Goal: Information Seeking & Learning: Learn about a topic

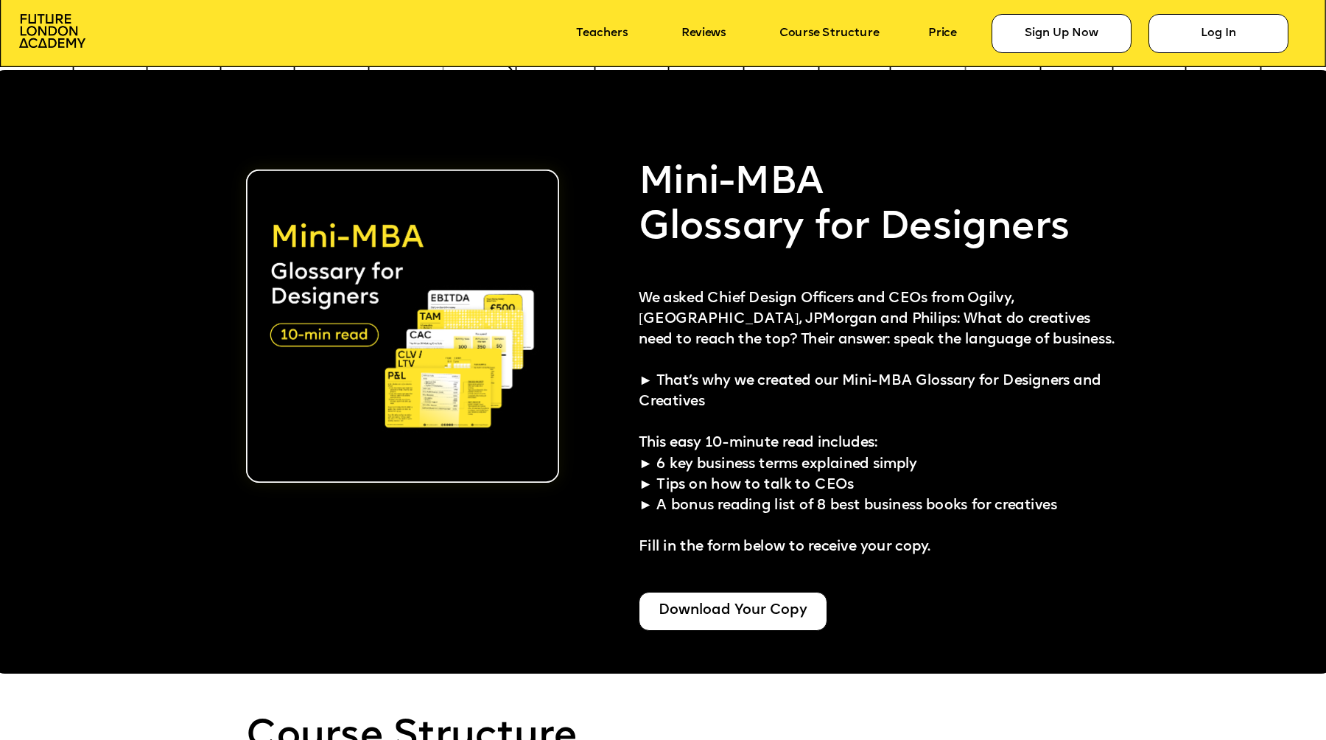
scroll to position [3380, 0]
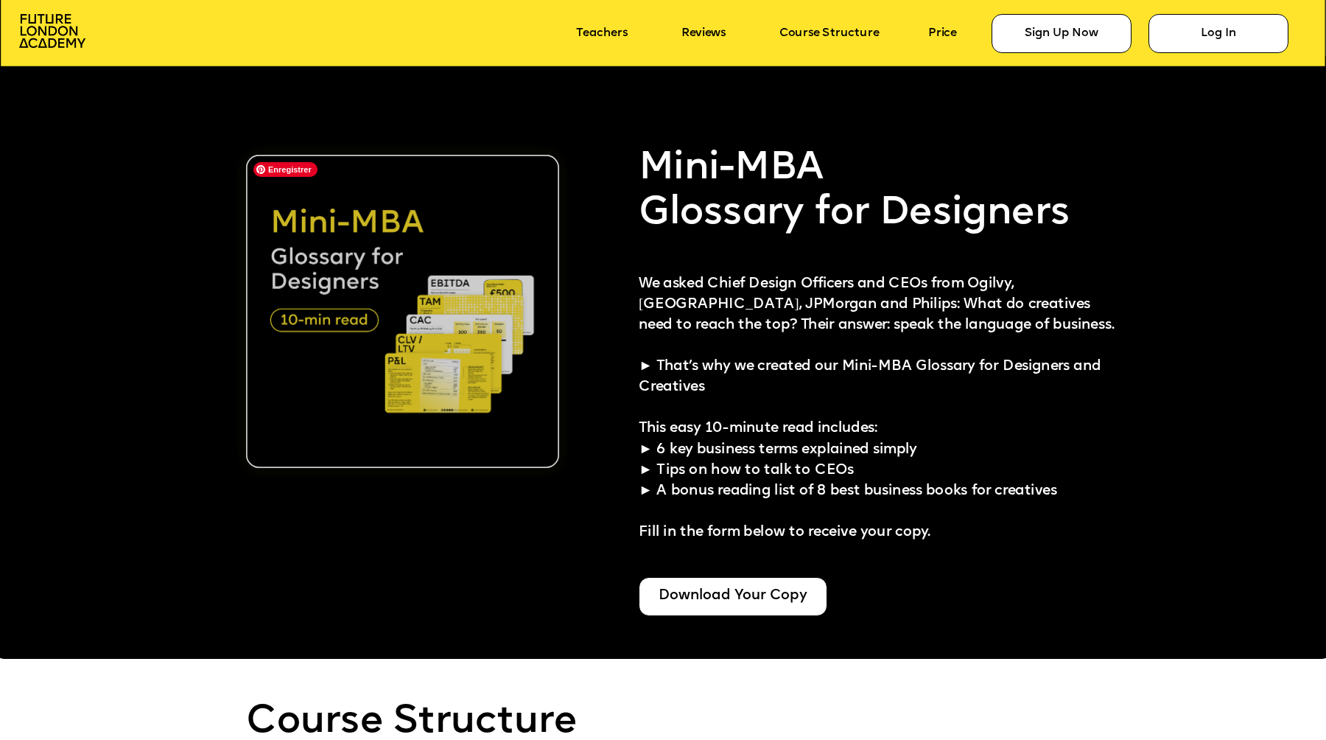
click at [502, 382] on img at bounding box center [402, 311] width 313 height 313
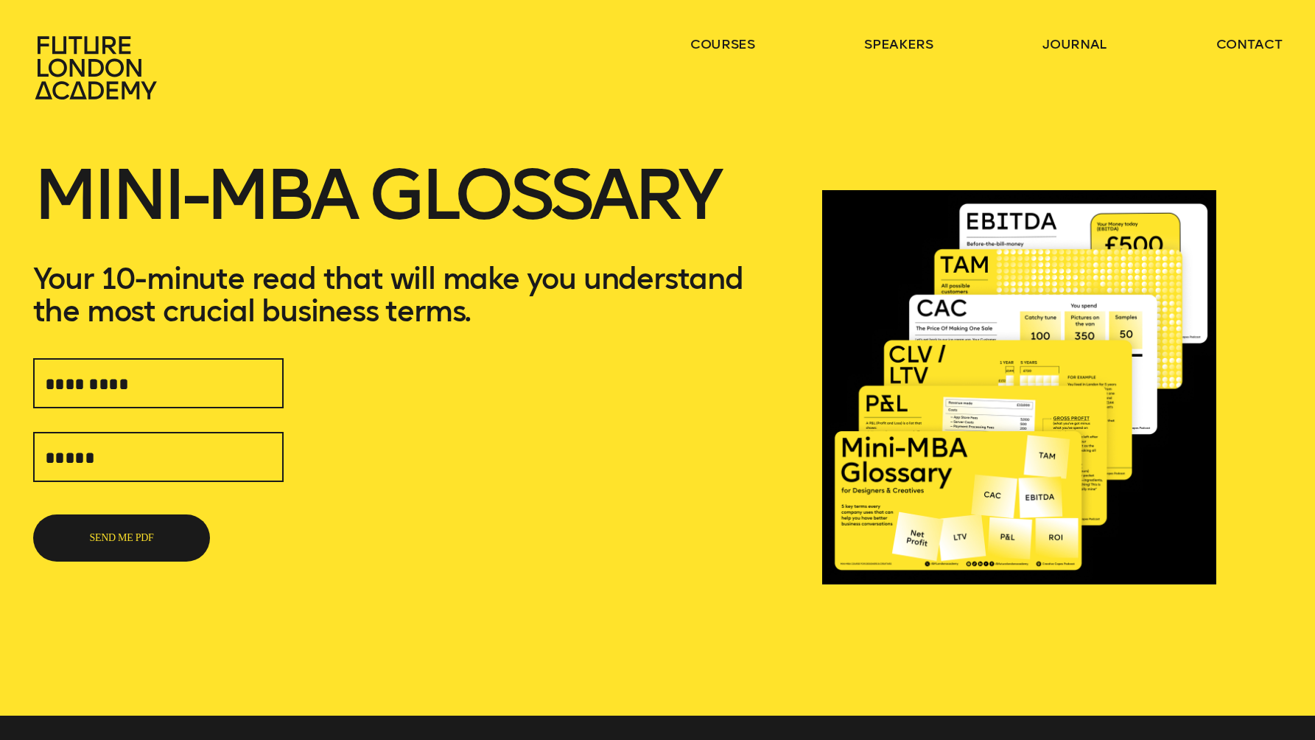
click at [486, 292] on p "Your 10-minute read that will make you understand the most crucial business ter…" at bounding box center [411, 294] width 756 height 65
click at [530, 402] on div "SEND ME PDF" at bounding box center [411, 456] width 756 height 211
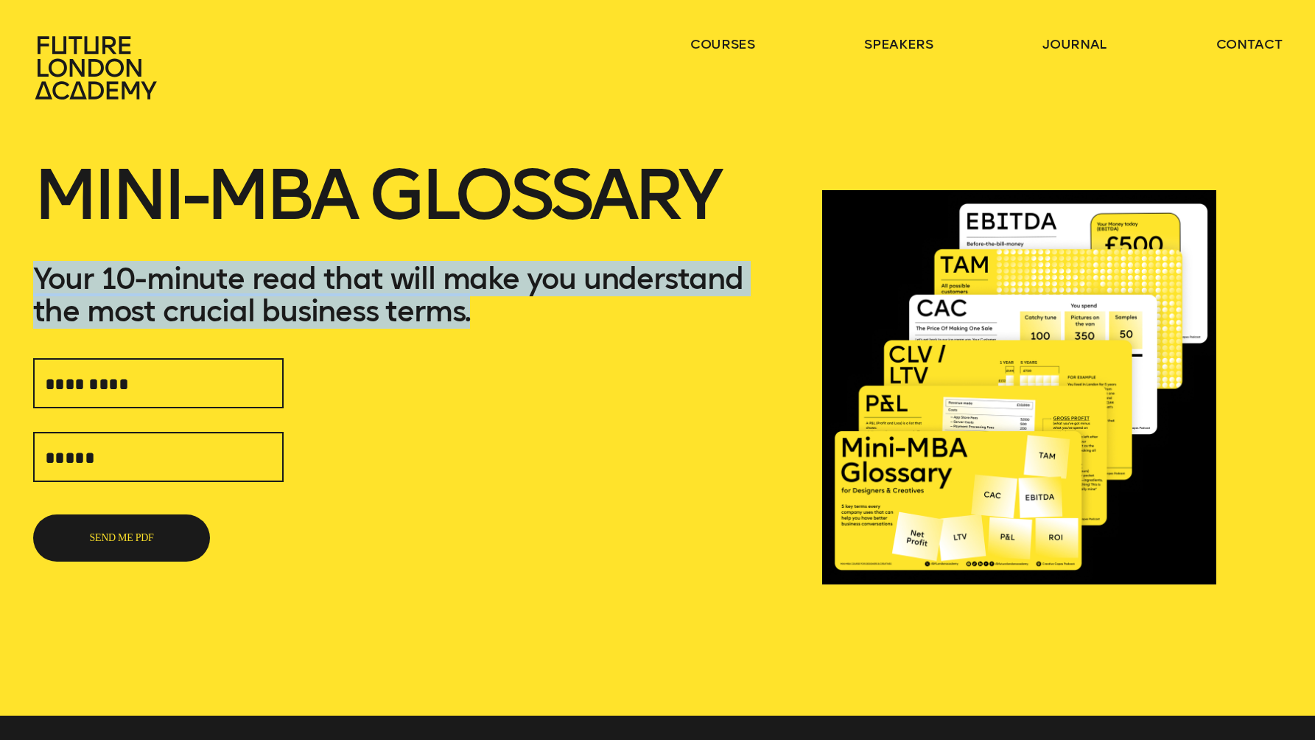
drag, startPoint x: 563, startPoint y: 324, endPoint x: 582, endPoint y: 251, distance: 76.1
click at [582, 251] on div "Mini-MBA Glossary Your 10-minute read that will make you understand the most cr…" at bounding box center [411, 387] width 756 height 509
click at [582, 251] on h1 "Mini-MBA Glossary" at bounding box center [411, 212] width 756 height 100
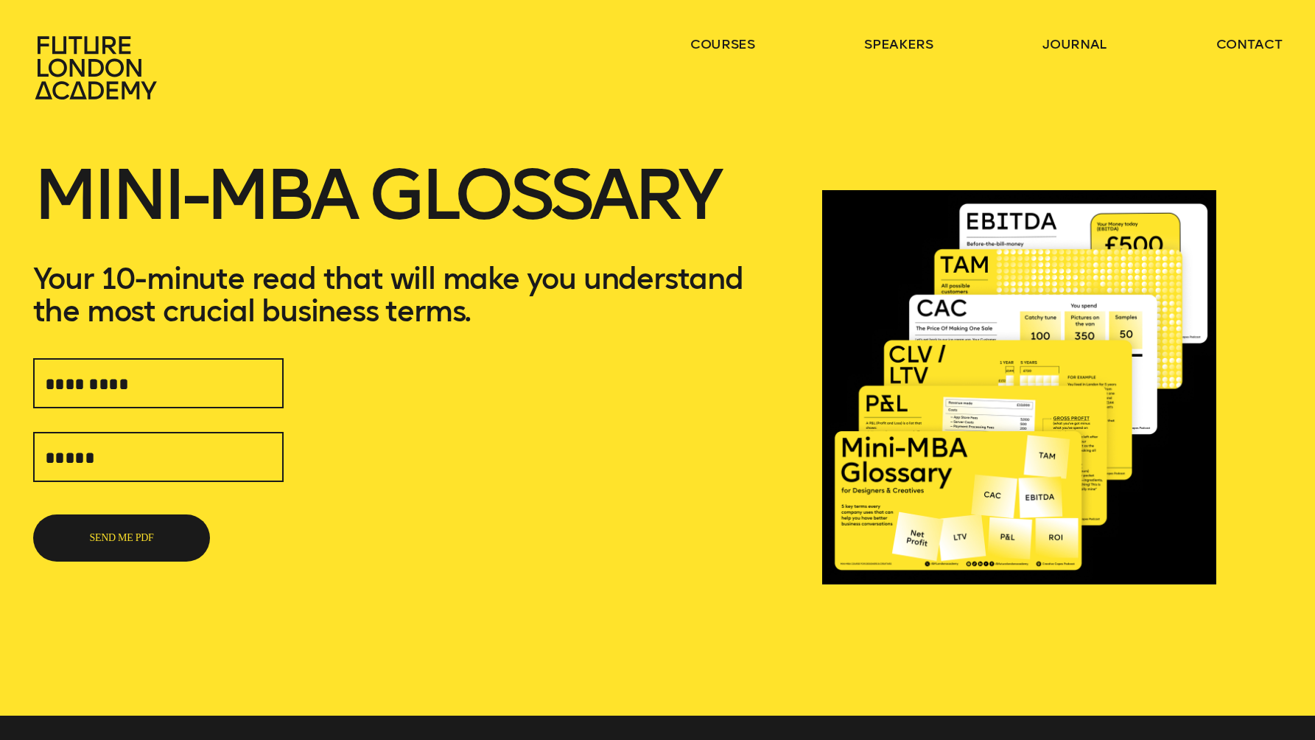
click at [556, 318] on p "Your 10-minute read that will make you understand the most crucial business ter…" at bounding box center [411, 294] width 756 height 65
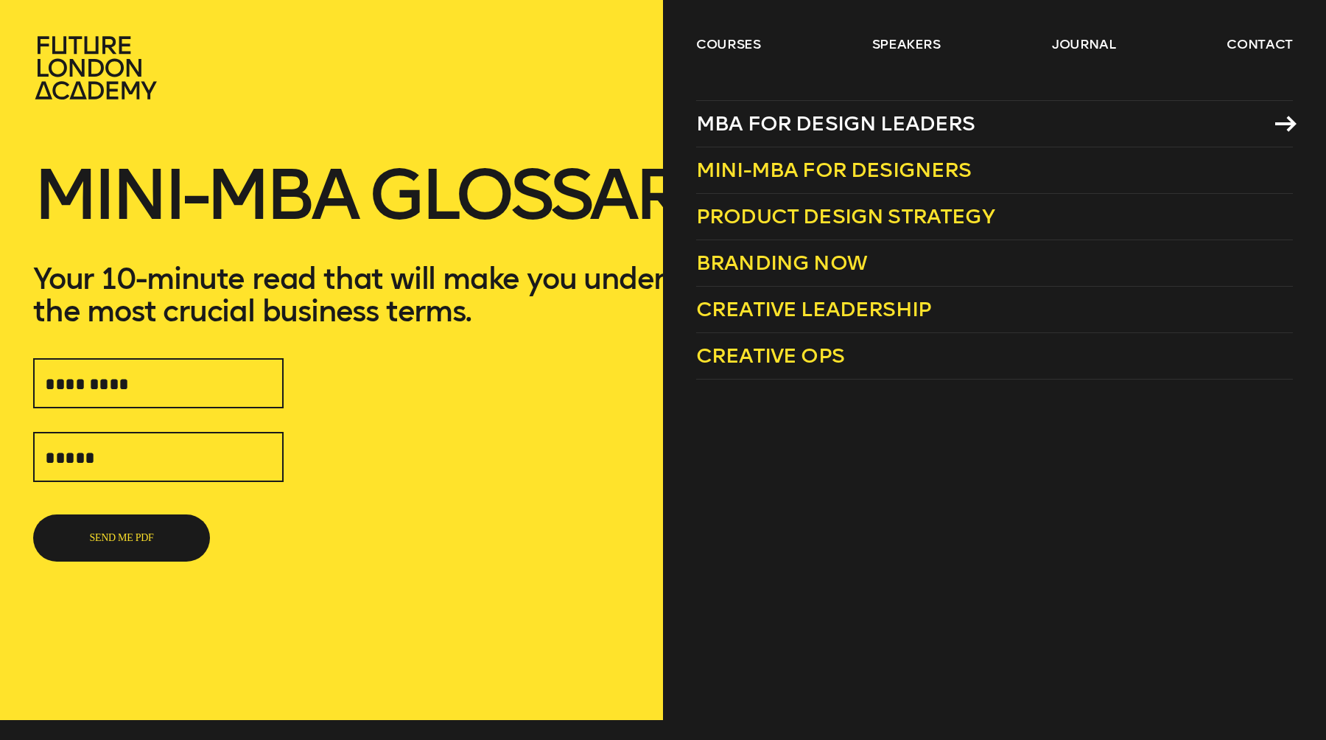
click at [747, 133] on span "MBA for Design Leaders" at bounding box center [835, 123] width 279 height 24
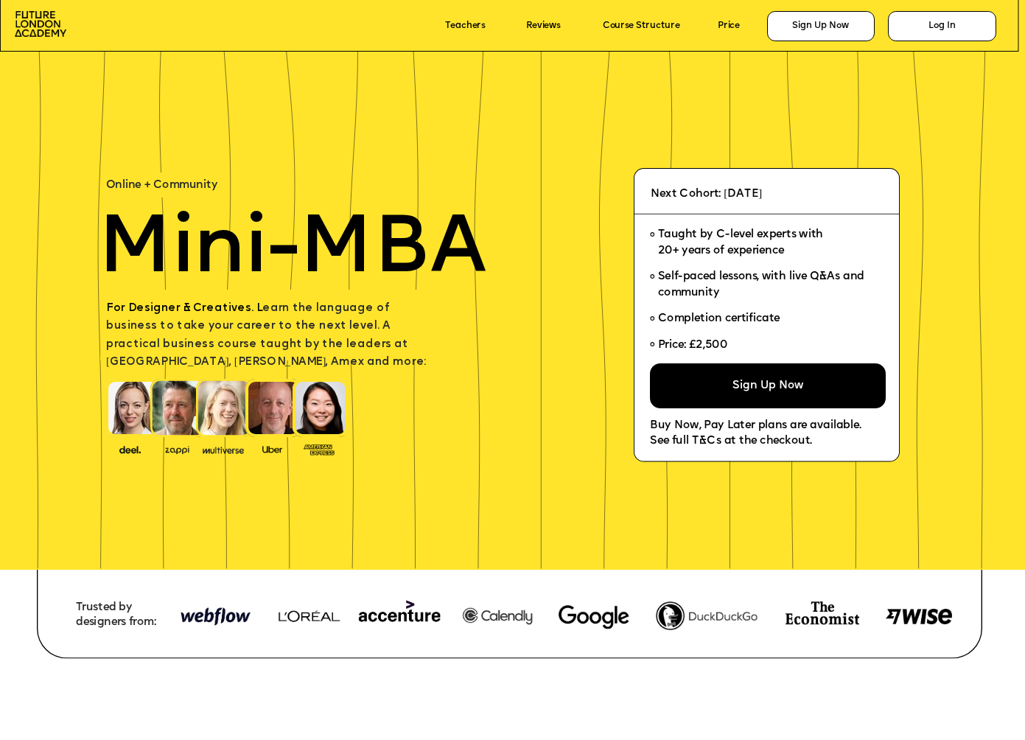
scroll to position [3380, 0]
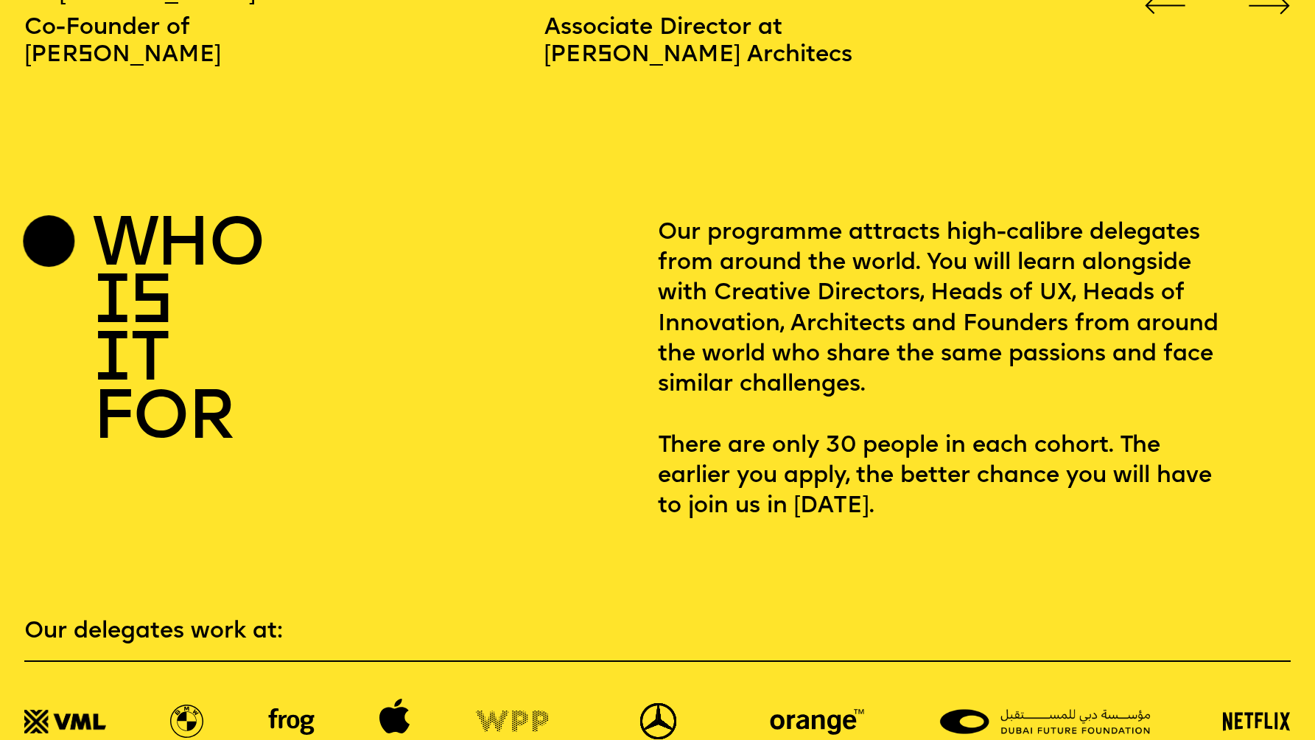
scroll to position [2426, 0]
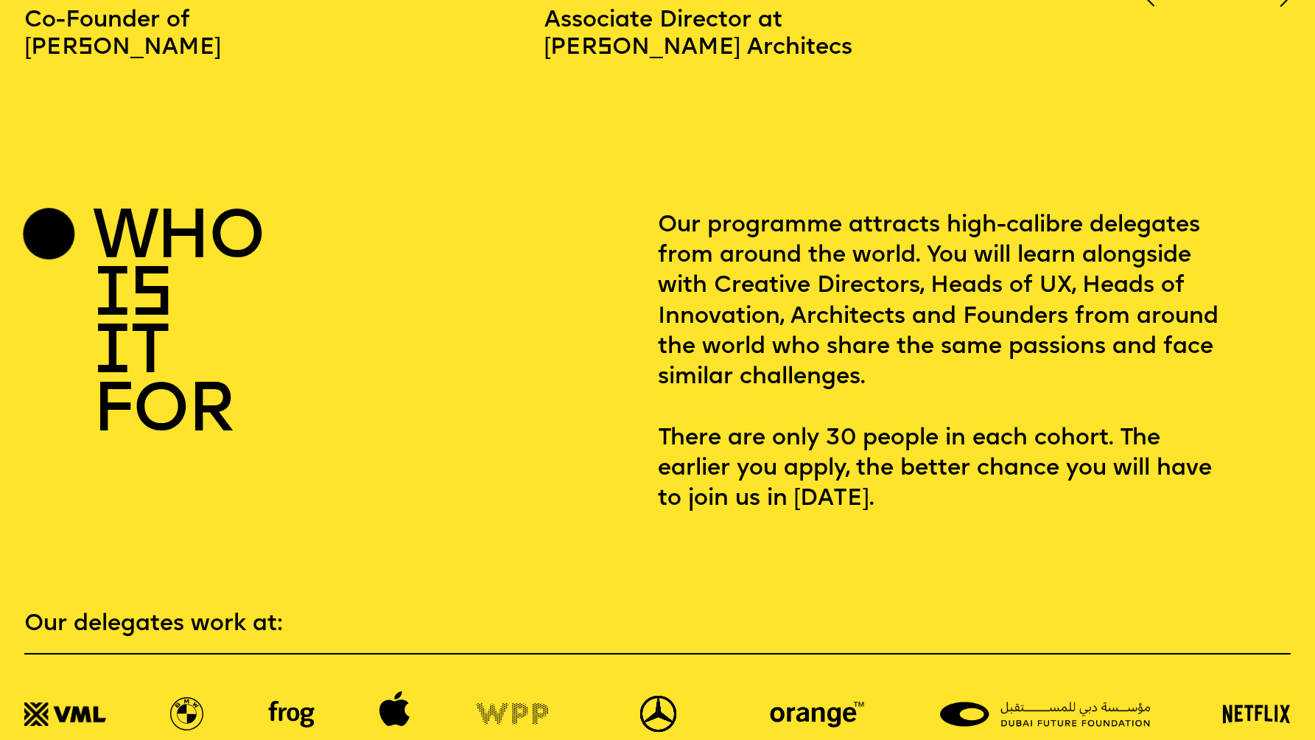
click at [777, 343] on p "Our programme attracts high-calibre delegates from around the world. You will l…" at bounding box center [946, 363] width 576 height 304
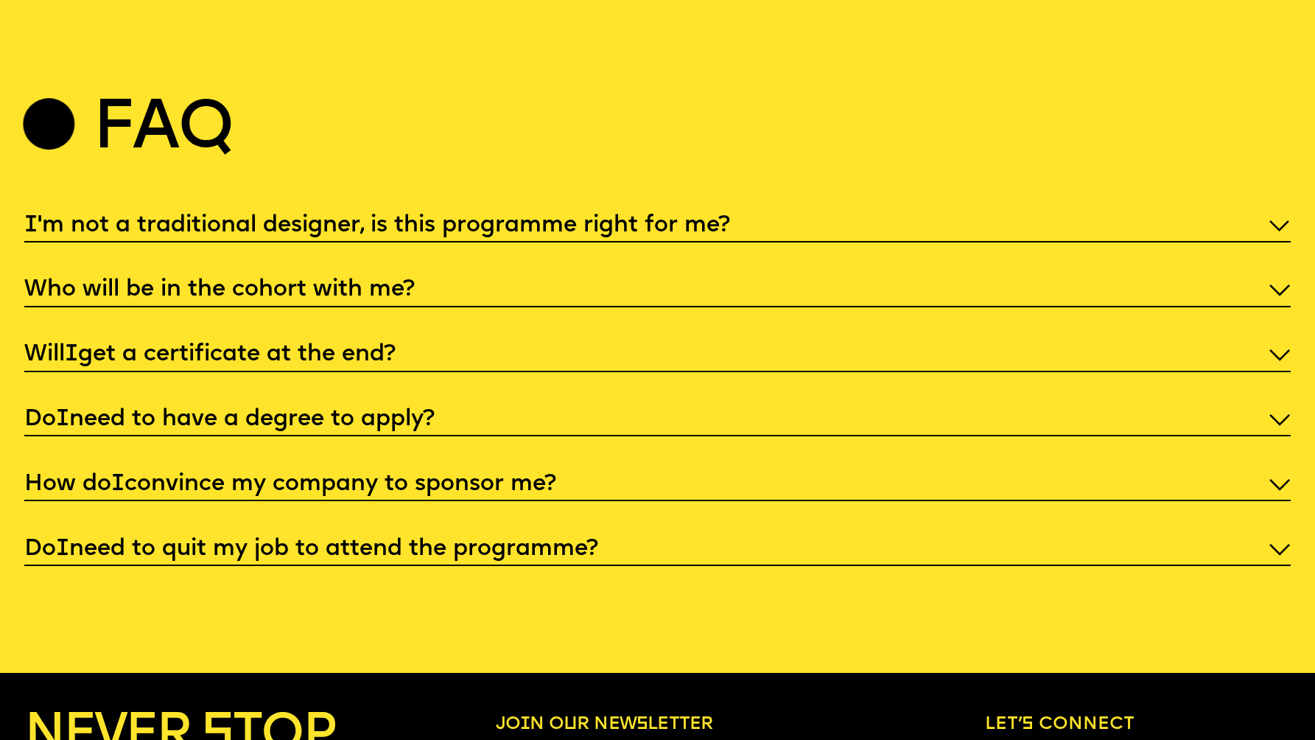
scroll to position [6228, 0]
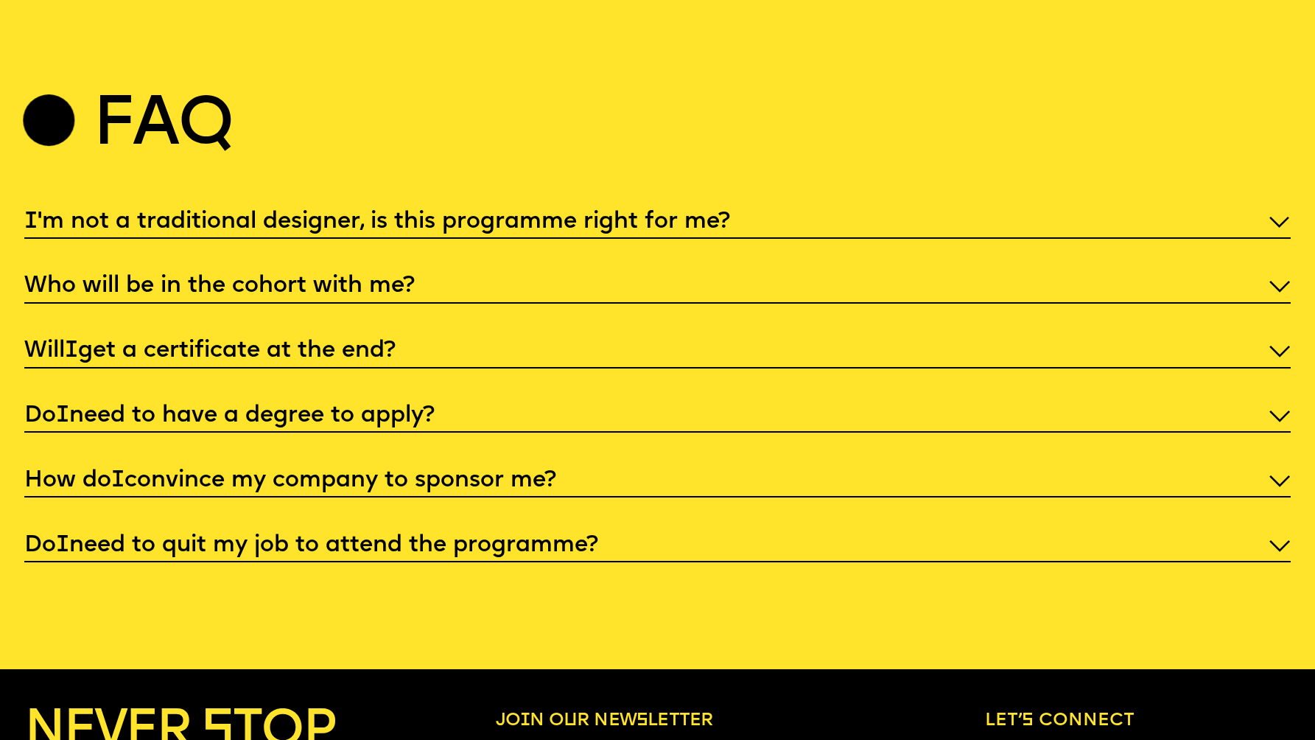
click at [610, 233] on p "I 'm not a traditional designer, is this programme right for me?" at bounding box center [657, 222] width 1266 height 30
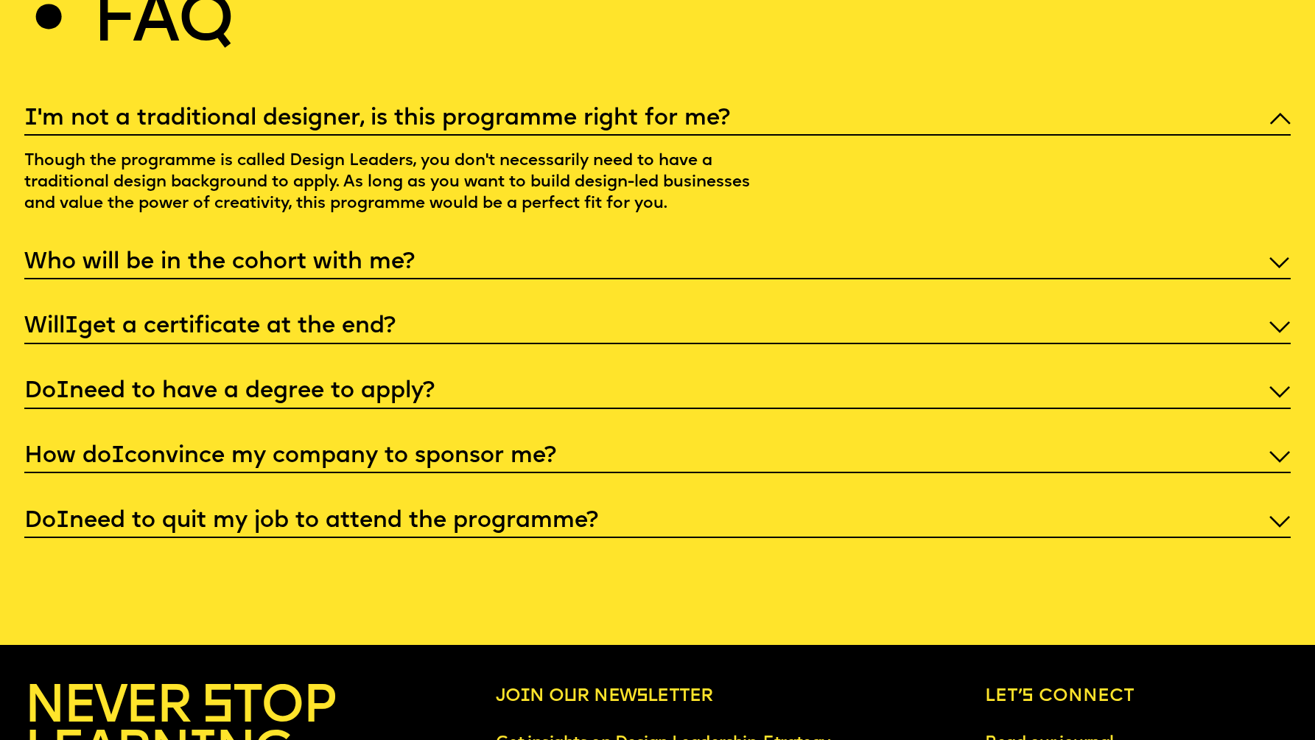
scroll to position [6335, 0]
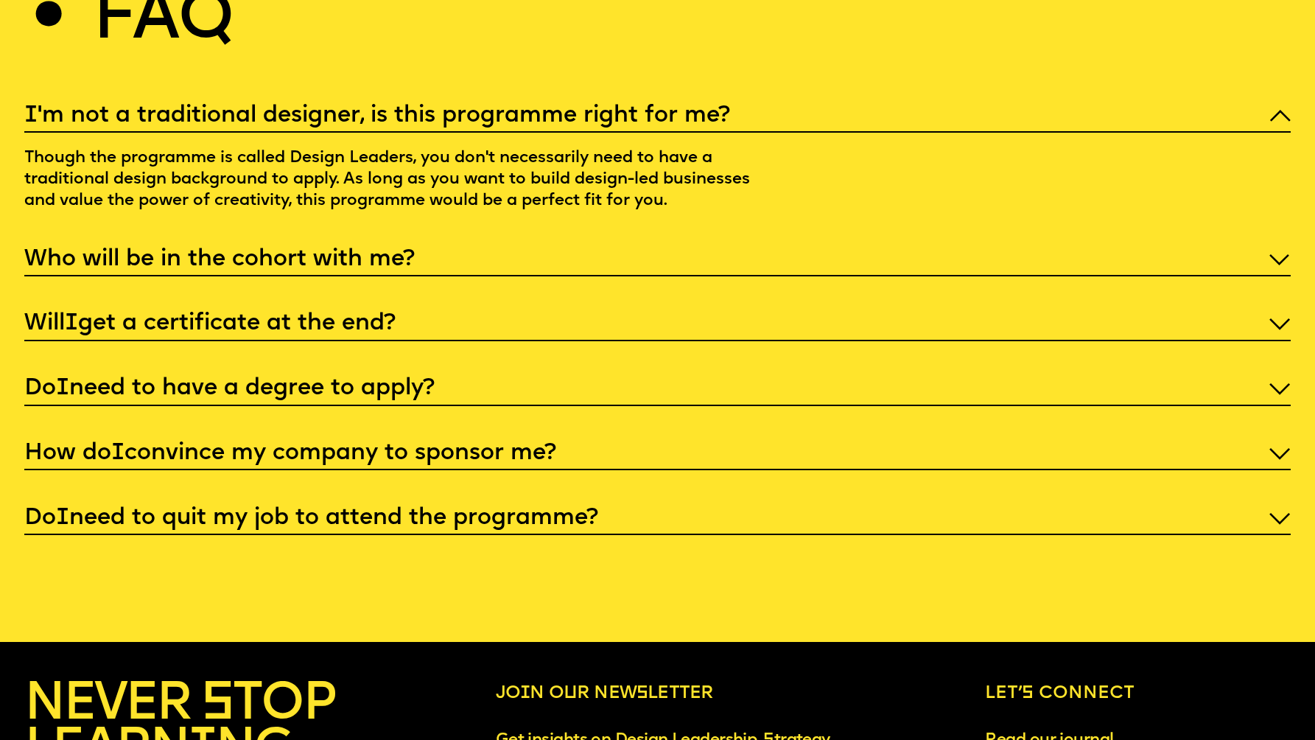
click at [618, 275] on p "Who will be in the cohort with me?" at bounding box center [657, 260] width 1266 height 30
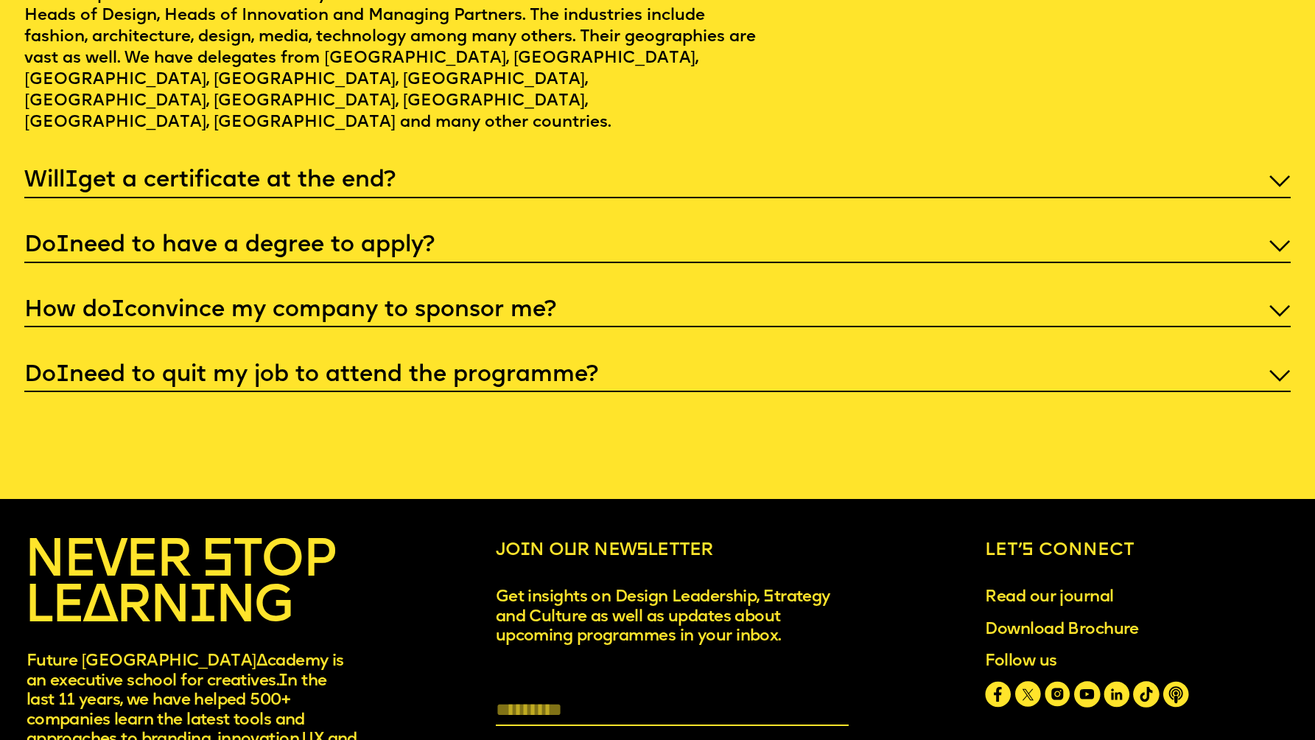
scroll to position [6565, 0]
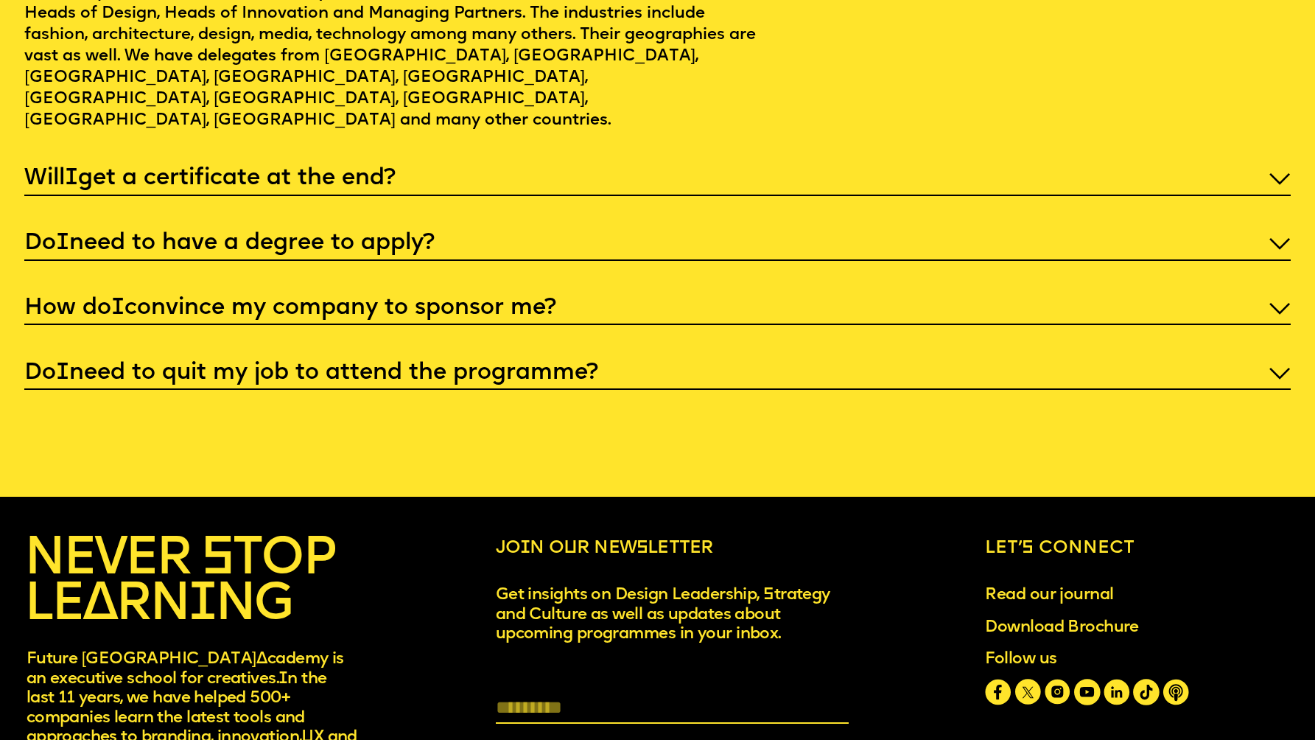
click at [599, 293] on p "How do I convince my company to sponsor me?" at bounding box center [657, 308] width 1266 height 30
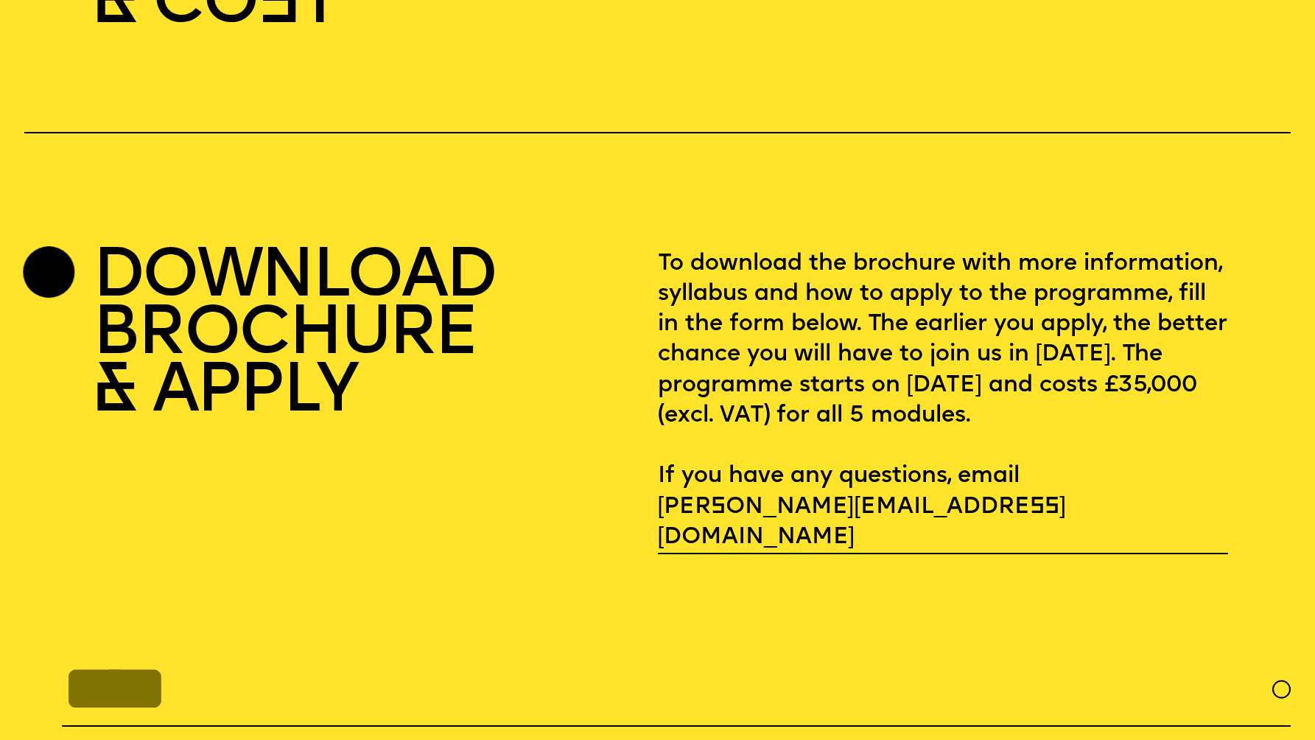
scroll to position [4985, 0]
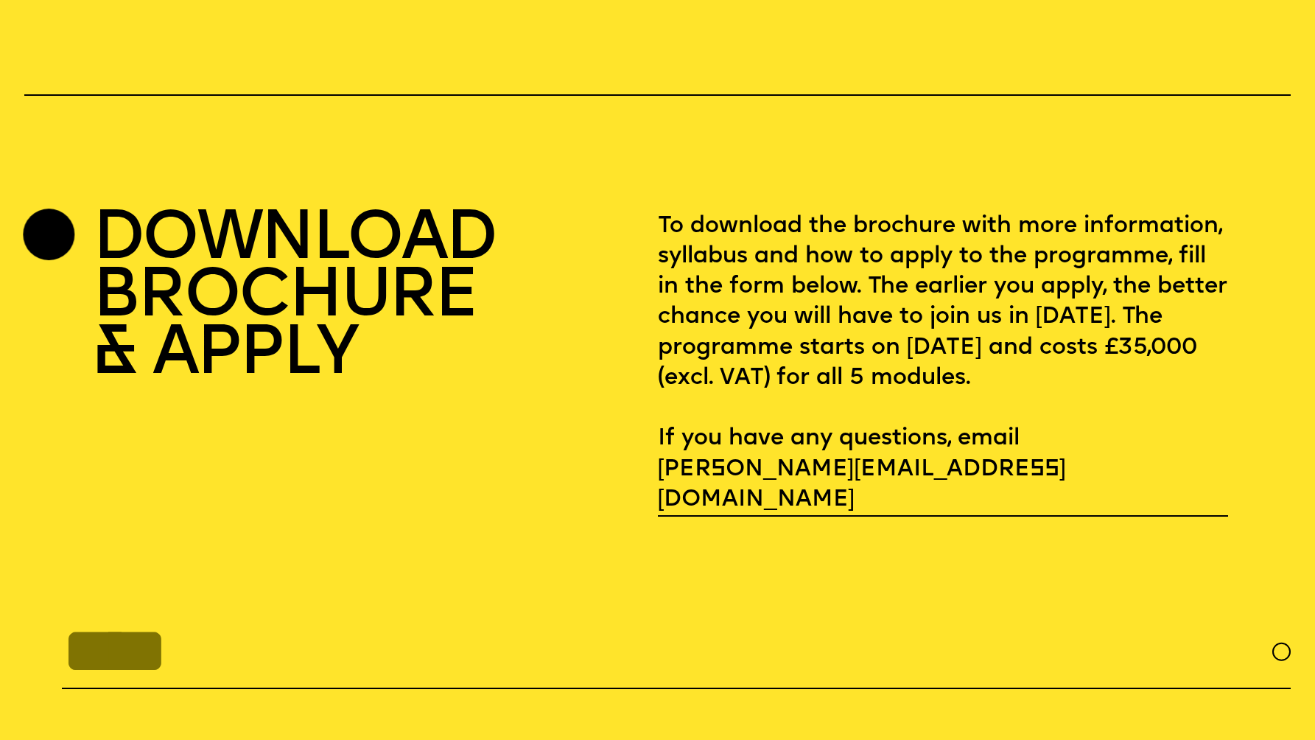
click at [393, 321] on h2 "DOWNLOAD BROCHURE & APPLY" at bounding box center [294, 363] width 403 height 304
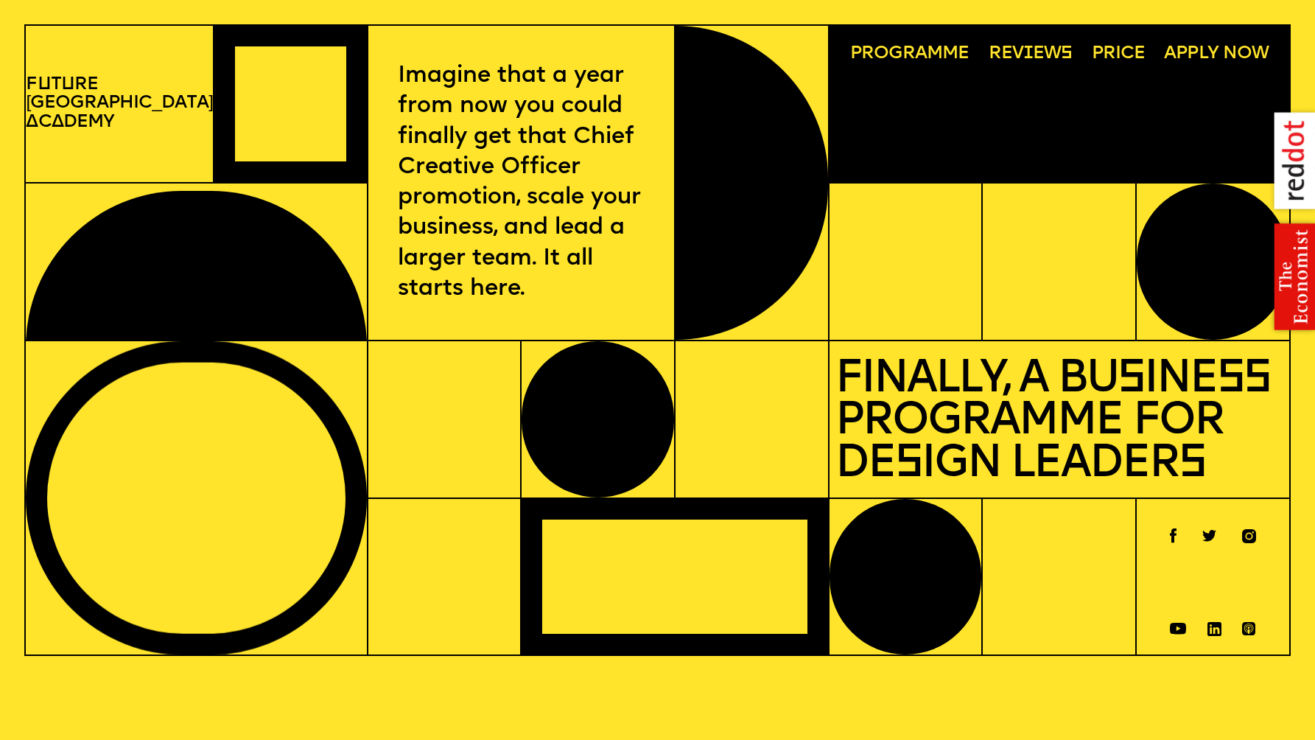
scroll to position [20, 0]
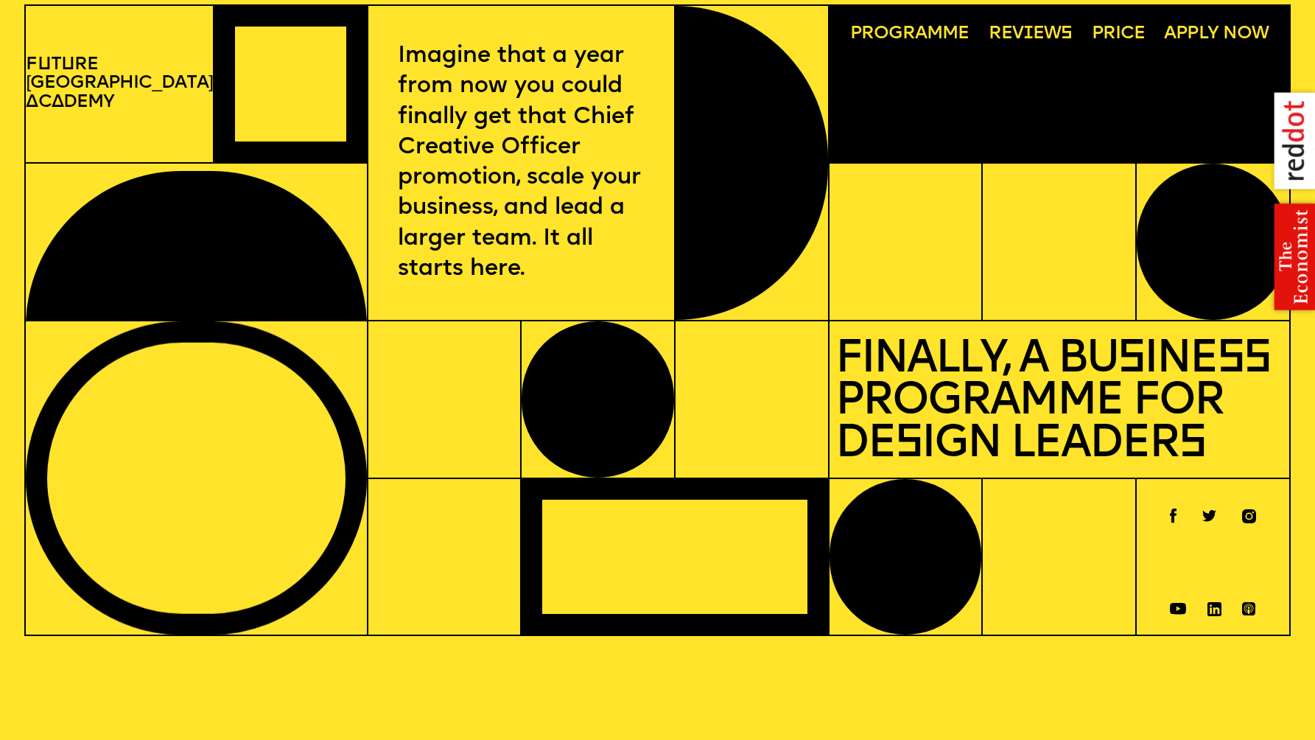
click at [875, 37] on span "Programme" at bounding box center [909, 34] width 119 height 19
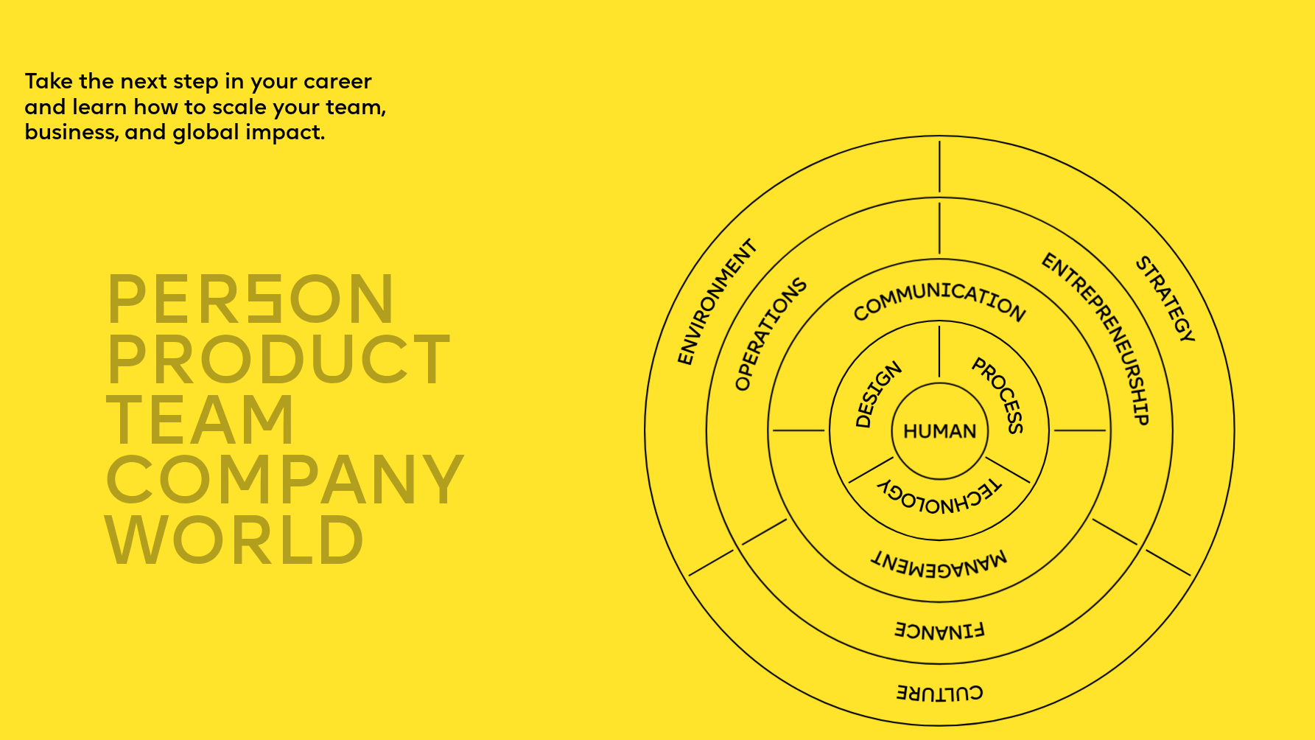
scroll to position [3982, 0]
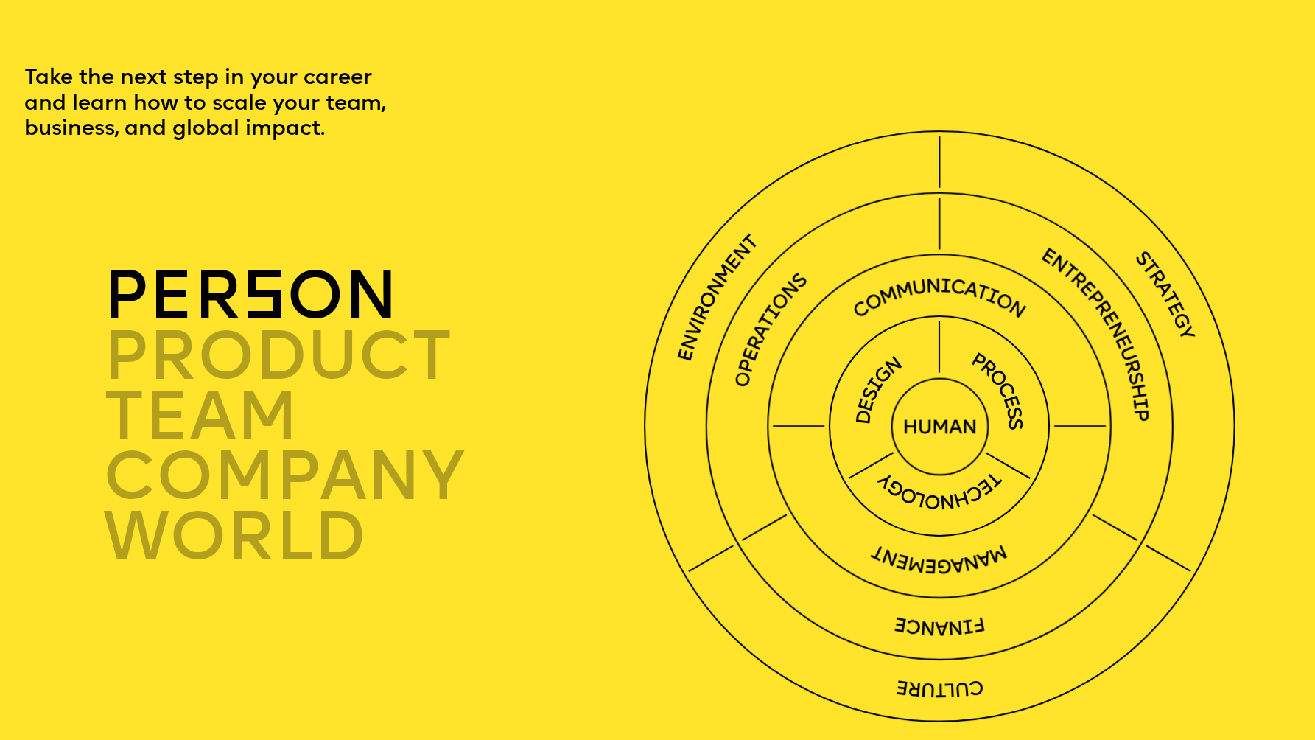
click at [284, 296] on p "person" at bounding box center [373, 301] width 541 height 60
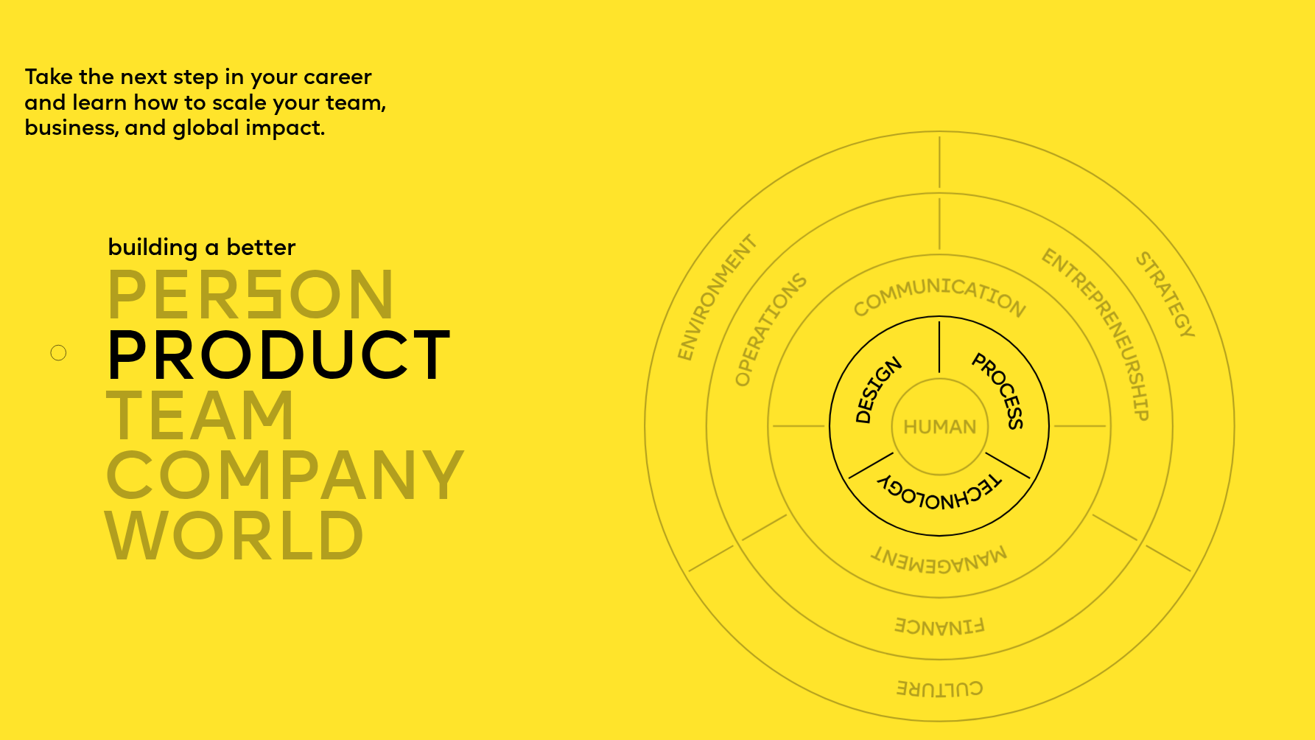
click at [340, 358] on p "product" at bounding box center [373, 362] width 541 height 60
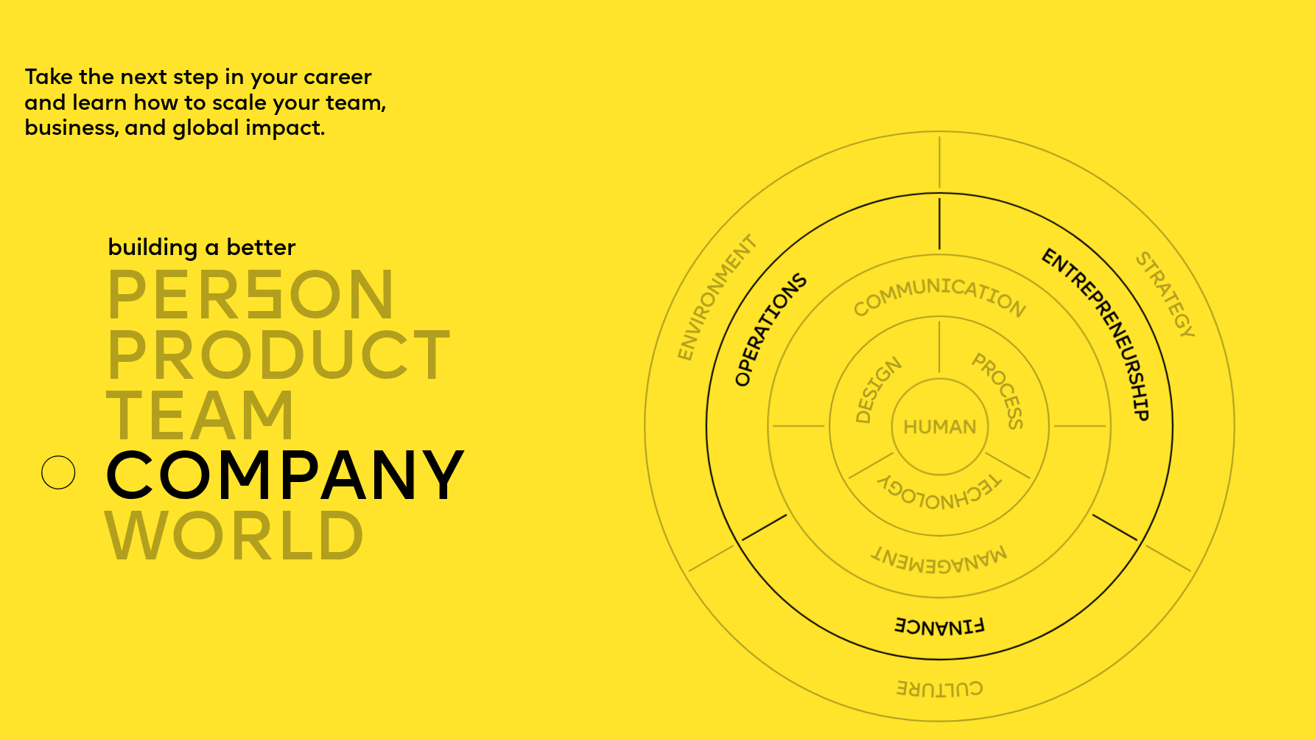
click at [262, 466] on p "company" at bounding box center [373, 482] width 541 height 60
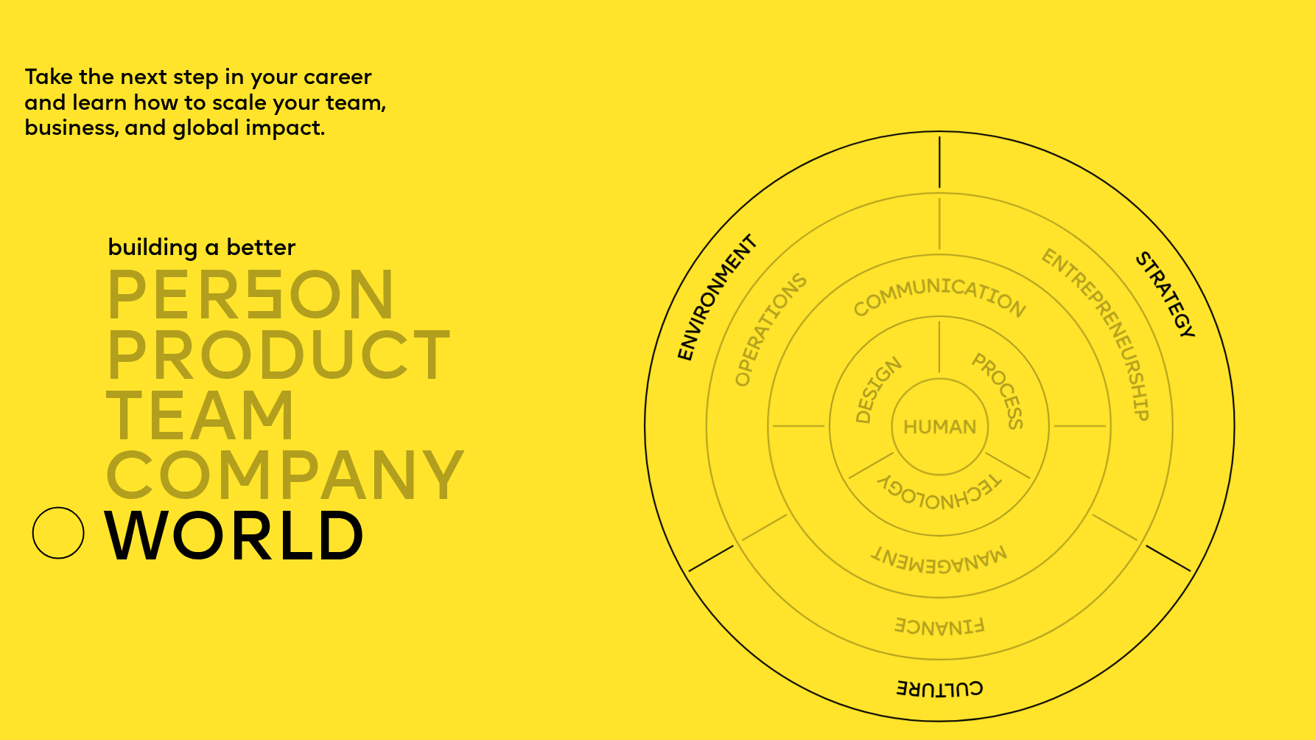
click at [265, 522] on p "world" at bounding box center [373, 542] width 541 height 60
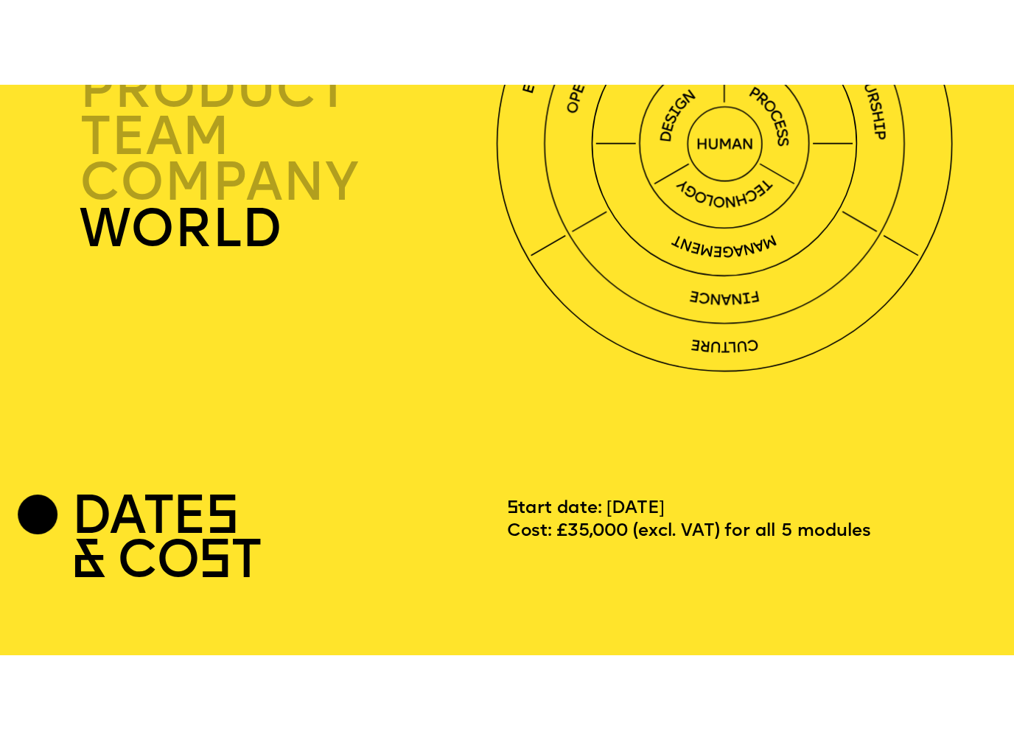
scroll to position [4333, 0]
